Goal: Task Accomplishment & Management: Manage account settings

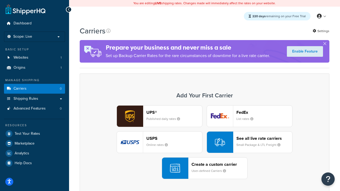
click at [205, 143] on div "UPS® Published daily rates FedEx List rates USPS Online rates See all live rate…" at bounding box center [204, 143] width 239 height 74
click at [265, 113] on header "FedEx" at bounding box center [265, 112] width 56 height 5
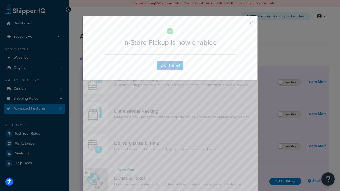
scroll to position [172, 0]
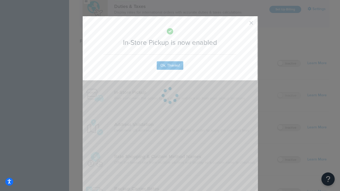
click at [244, 25] on button "button" at bounding box center [243, 24] width 1 height 1
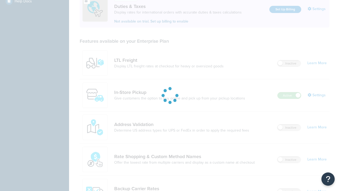
scroll to position [162, 0]
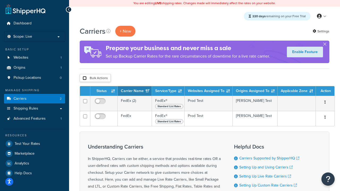
click at [85, 78] on input "checkbox" at bounding box center [85, 78] width 4 height 4
checkbox input "true"
click at [0, 0] on button "Delete" at bounding box center [0, 0] width 0 height 0
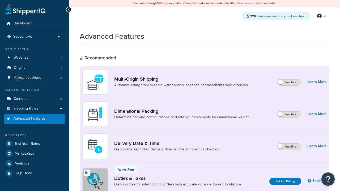
click at [290, 115] on label "Inactive" at bounding box center [289, 114] width 23 height 6
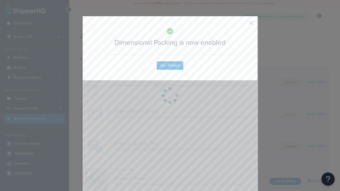
click at [244, 25] on button "button" at bounding box center [243, 24] width 1 height 1
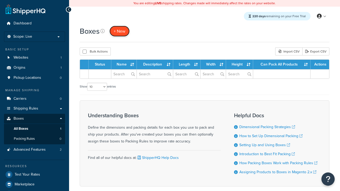
click at [119, 31] on span "+ New" at bounding box center [120, 31] width 12 height 6
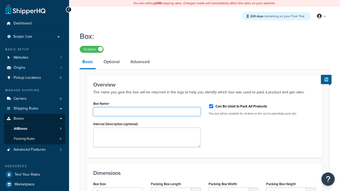
type input "Box1"
select select "usps_small"
type input "8.5"
type input "5"
type input "1.5"
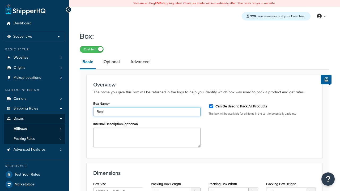
type input "Box1"
